Goal: Task Accomplishment & Management: Complete application form

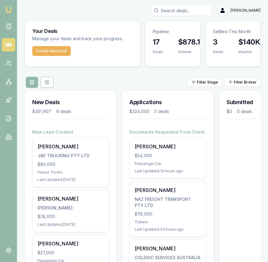
click at [183, 12] on input "Search deals" at bounding box center [181, 10] width 61 height 11
click at [182, 11] on input "Search deals" at bounding box center [181, 10] width 61 height 11
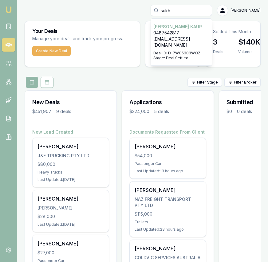
type input "sukh"
click at [186, 37] on p "[EMAIL_ADDRESS][DOMAIN_NAME]" at bounding box center [181, 42] width 56 height 12
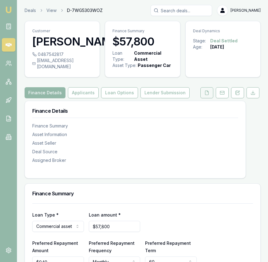
click at [200, 98] on button at bounding box center [206, 92] width 13 height 11
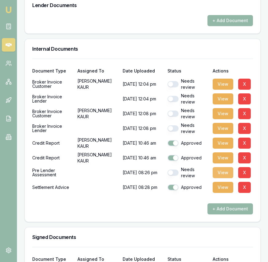
scroll to position [437, 0]
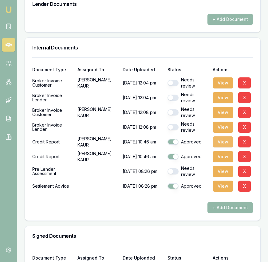
click at [222, 147] on button "View" at bounding box center [223, 141] width 21 height 11
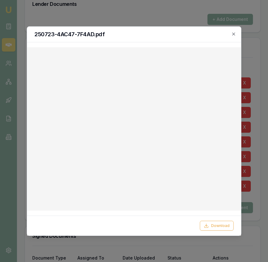
click at [236, 33] on div "250723-4AC47-7F4AD.pdf" at bounding box center [134, 34] width 214 height 16
click at [234, 35] on icon "button" at bounding box center [233, 33] width 5 height 5
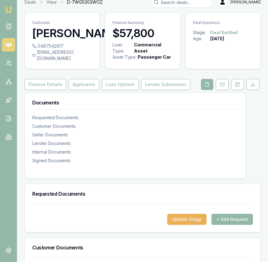
scroll to position [0, 0]
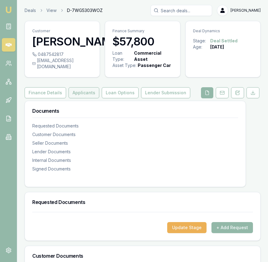
click at [79, 98] on button "Applicants" at bounding box center [84, 92] width 31 height 11
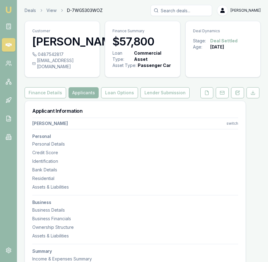
scroll to position [2, 1]
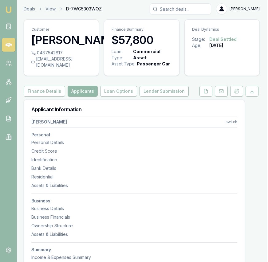
click at [90, 43] on h3 "[PERSON_NAME]" at bounding box center [61, 40] width 60 height 12
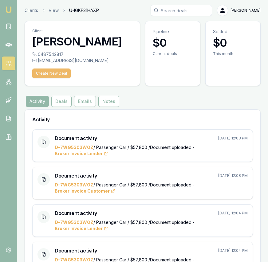
click at [59, 76] on button "Create New Deal" at bounding box center [51, 74] width 38 height 10
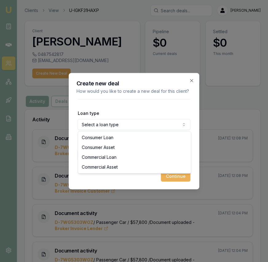
click at [128, 123] on body "Emu Broker Clients View U-IGKF31HAXP [PERSON_NAME] Toggle Menu Client [PERSON_N…" at bounding box center [134, 131] width 268 height 262
select select "COMMERCIAL_ASSET"
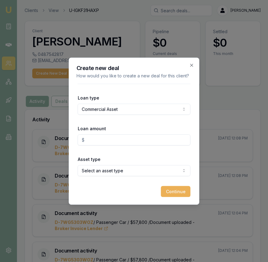
click at [120, 142] on input "Loan amount" at bounding box center [134, 139] width 113 height 11
type input "$44,000.00"
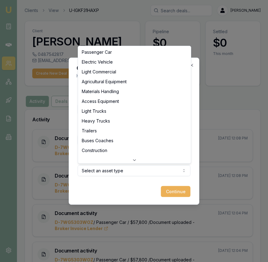
click at [124, 172] on body "Emu Broker Clients View U-IGKF31HAXP [PERSON_NAME] Toggle Menu Client [PERSON_N…" at bounding box center [134, 131] width 268 height 262
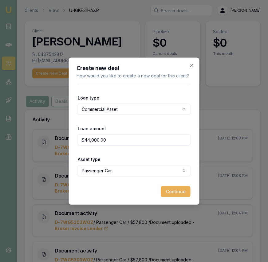
click at [174, 193] on button "Continue" at bounding box center [176, 191] width 30 height 11
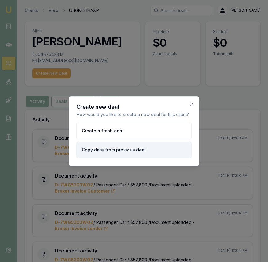
click at [138, 153] on button "Copy data from previous deal" at bounding box center [134, 150] width 115 height 17
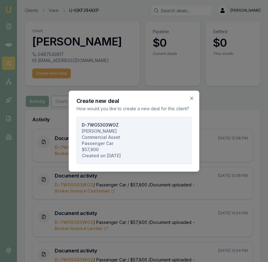
click at [138, 153] on button "D-7WG5303WOZ [PERSON_NAME] Commercial Asset Passenger Car $57,800 Created on [D…" at bounding box center [134, 140] width 115 height 47
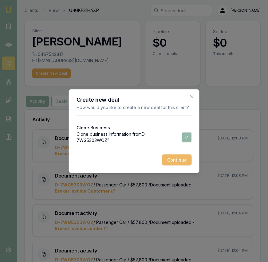
click at [168, 157] on button "Continue" at bounding box center [177, 159] width 30 height 11
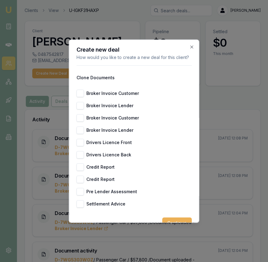
click at [80, 153] on button "Drivers Licence Back" at bounding box center [80, 154] width 7 height 7
checkbox input "true"
click at [76, 141] on div "Create new deal How would you like to create a new deal for this client? Clone …" at bounding box center [134, 130] width 131 height 183
click at [81, 143] on button "Drivers Licence Front" at bounding box center [80, 142] width 7 height 7
checkbox input "true"
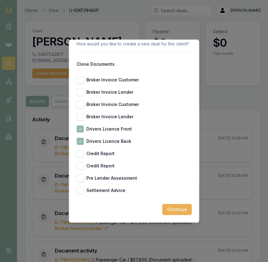
scroll to position [1, 0]
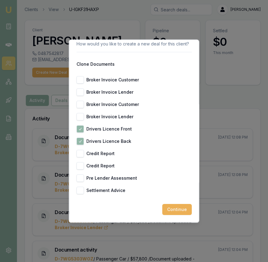
click at [179, 210] on button "Continue" at bounding box center [177, 209] width 30 height 11
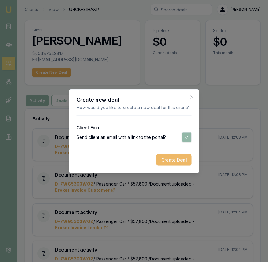
click at [167, 161] on button "Create Deal" at bounding box center [173, 159] width 35 height 11
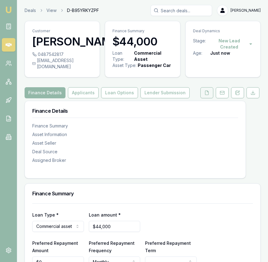
click at [208, 95] on icon at bounding box center [206, 92] width 5 height 5
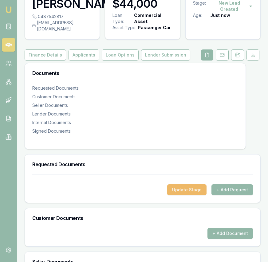
scroll to position [82, 0]
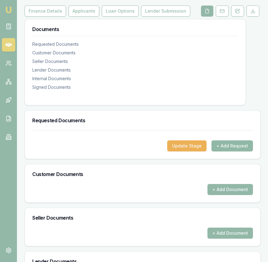
click at [237, 149] on button "+ Add Request" at bounding box center [231, 145] width 41 height 11
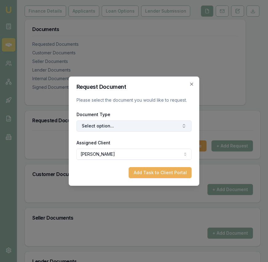
click at [137, 130] on button "Select option..." at bounding box center [134, 125] width 115 height 11
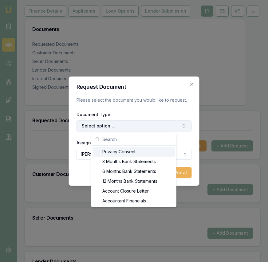
click at [139, 126] on button "Select option..." at bounding box center [134, 125] width 115 height 11
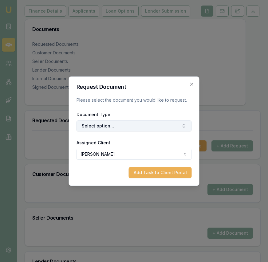
click at [138, 126] on button "Select option..." at bounding box center [134, 125] width 115 height 11
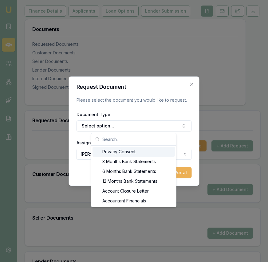
click at [125, 151] on div "Privacy Consent" at bounding box center [134, 152] width 82 height 10
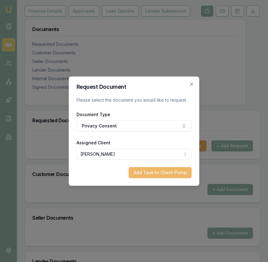
click at [164, 169] on button "Add Task to Client Portal" at bounding box center [160, 172] width 63 height 11
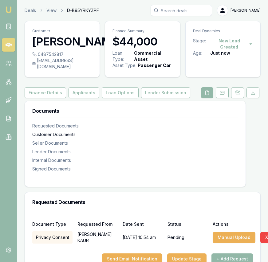
scroll to position [83, 0]
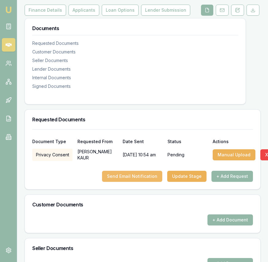
click at [128, 182] on button "Send Email Notification" at bounding box center [132, 176] width 60 height 11
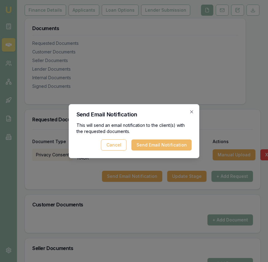
click at [155, 145] on button "Send Email Notification" at bounding box center [162, 145] width 60 height 11
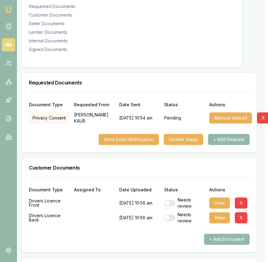
scroll to position [123, 3]
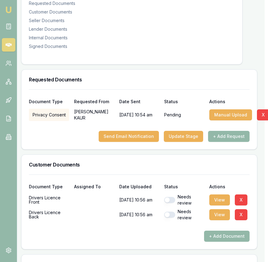
click at [171, 203] on button "button" at bounding box center [169, 200] width 11 height 6
checkbox input "false"
click at [169, 218] on button "button" at bounding box center [169, 215] width 11 height 6
checkbox input "false"
click at [173, 203] on button "button" at bounding box center [169, 200] width 11 height 6
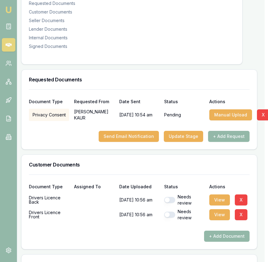
checkbox input "true"
click at [173, 218] on button "button" at bounding box center [169, 215] width 11 height 6
checkbox input "true"
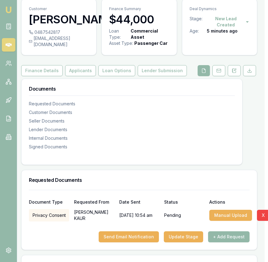
scroll to position [0, 3]
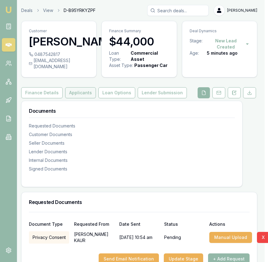
click at [78, 98] on button "Applicants" at bounding box center [80, 92] width 31 height 11
